Goal: Information Seeking & Learning: Learn about a topic

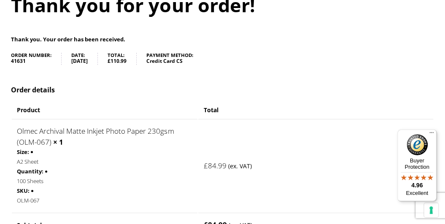
click at [292, 16] on h1 "Thank you for your order!" at bounding box center [222, 5] width 423 height 26
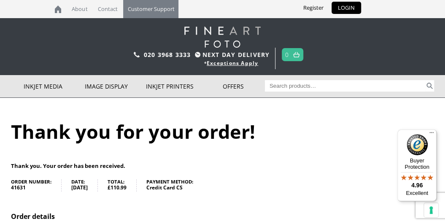
click at [155, 10] on link "Customer Support" at bounding box center [150, 9] width 55 height 18
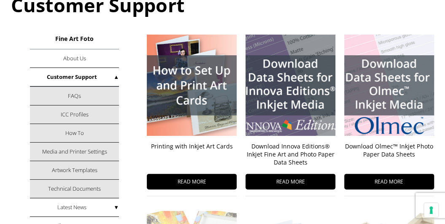
scroll to position [84, 0]
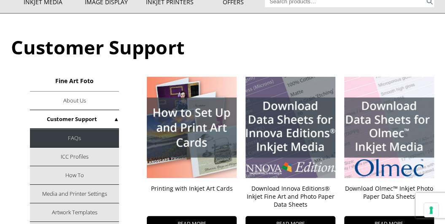
click at [79, 137] on link "FAQs" at bounding box center [74, 138] width 89 height 19
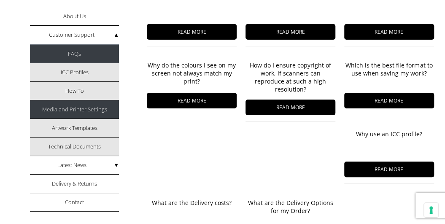
click at [78, 109] on link "Media and Printer Settings" at bounding box center [74, 109] width 89 height 19
